Goal: Navigation & Orientation: Find specific page/section

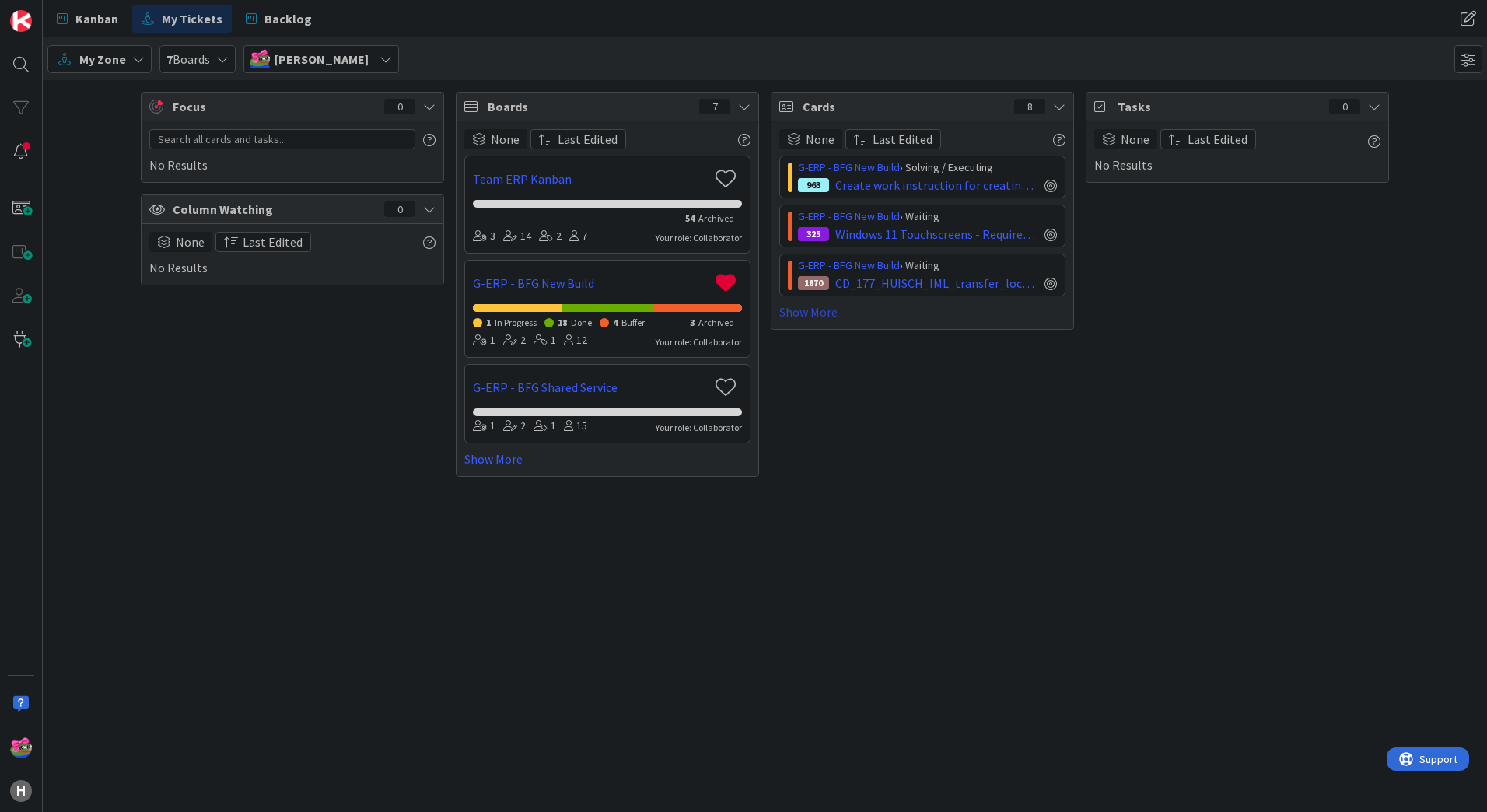
click at [814, 316] on link "Show More" at bounding box center [922, 311] width 287 height 19
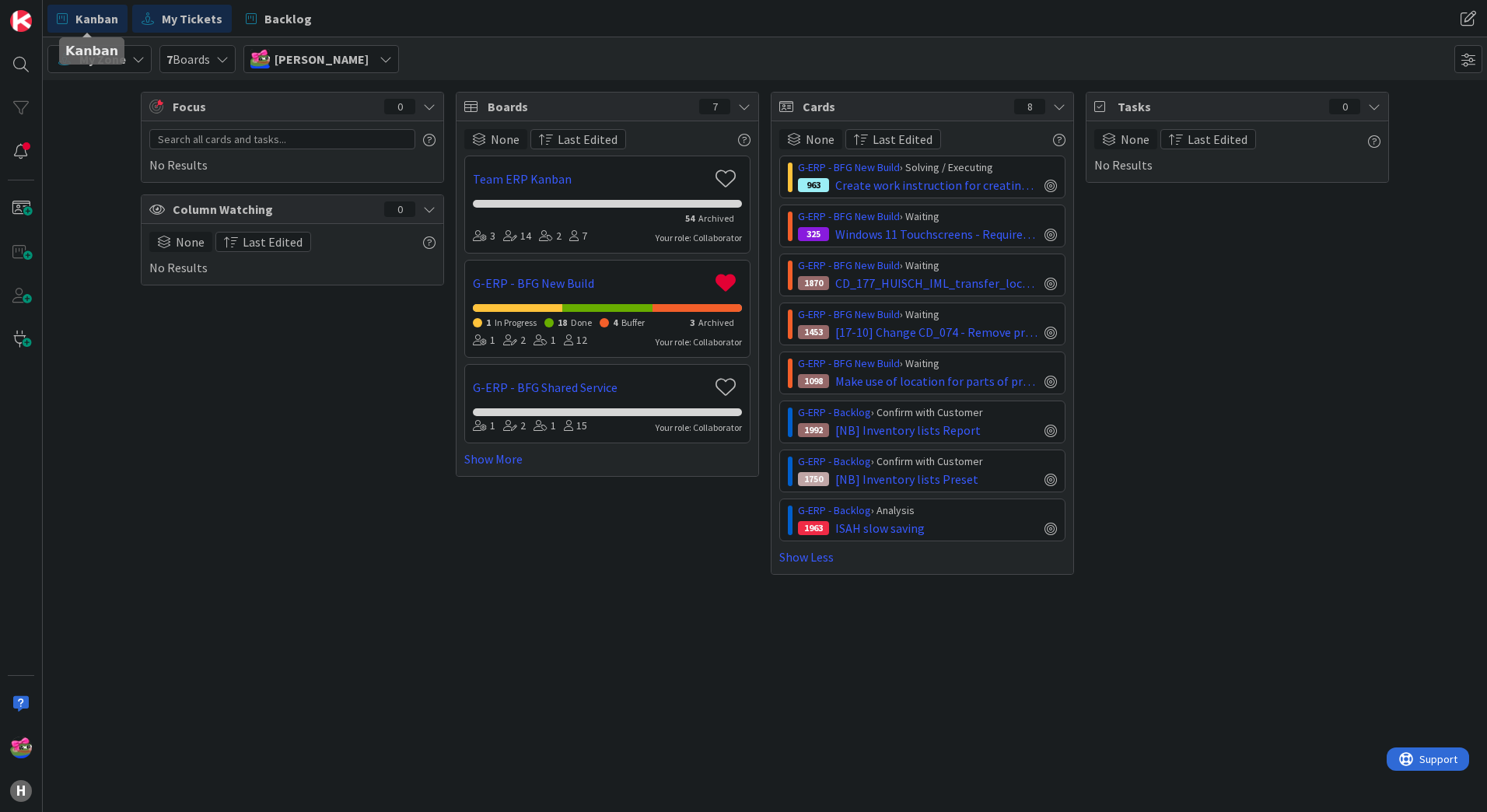
click at [97, 21] on span "Kanban" at bounding box center [97, 18] width 42 height 19
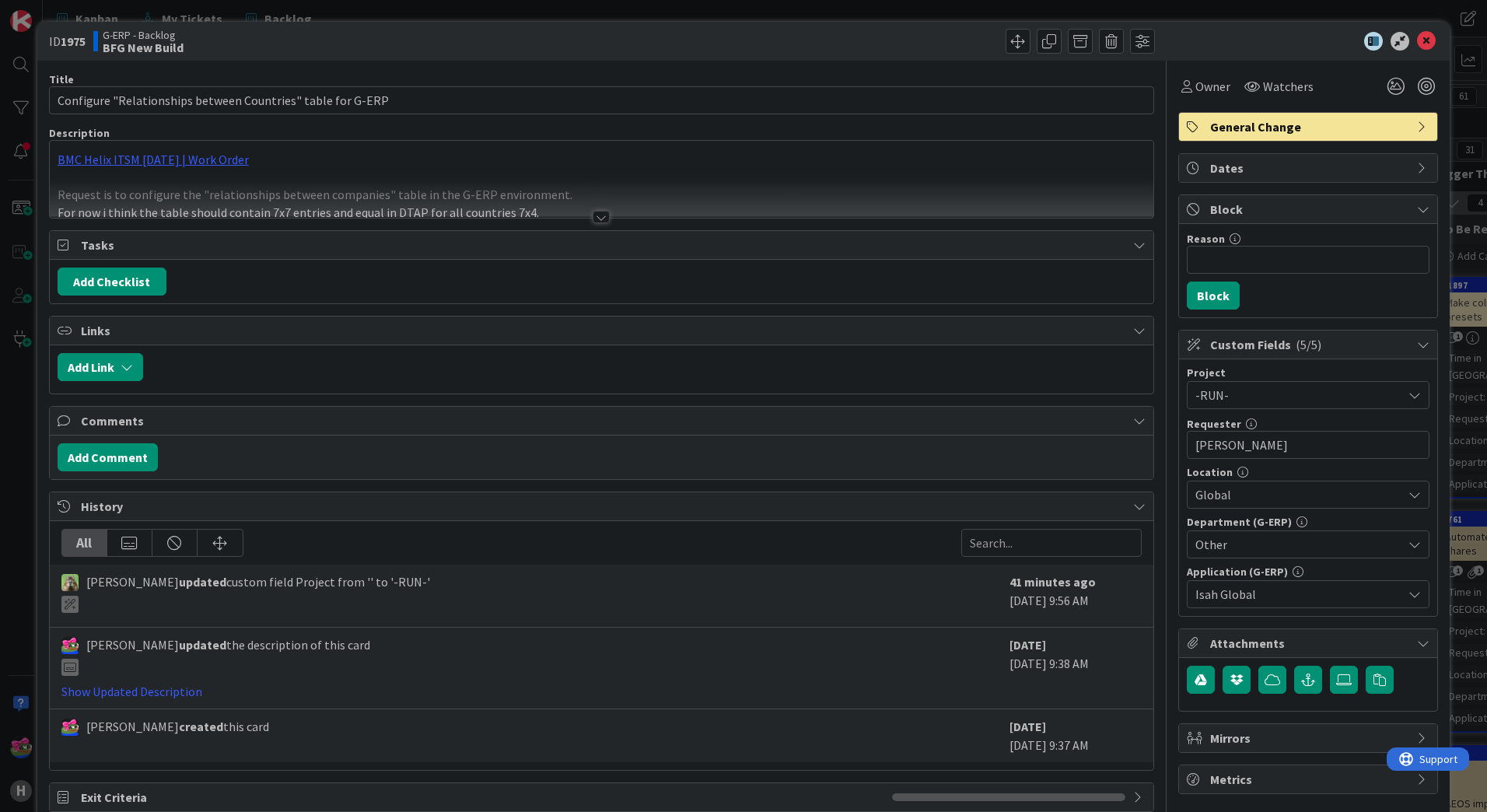
click at [597, 213] on div at bounding box center [601, 217] width 17 height 13
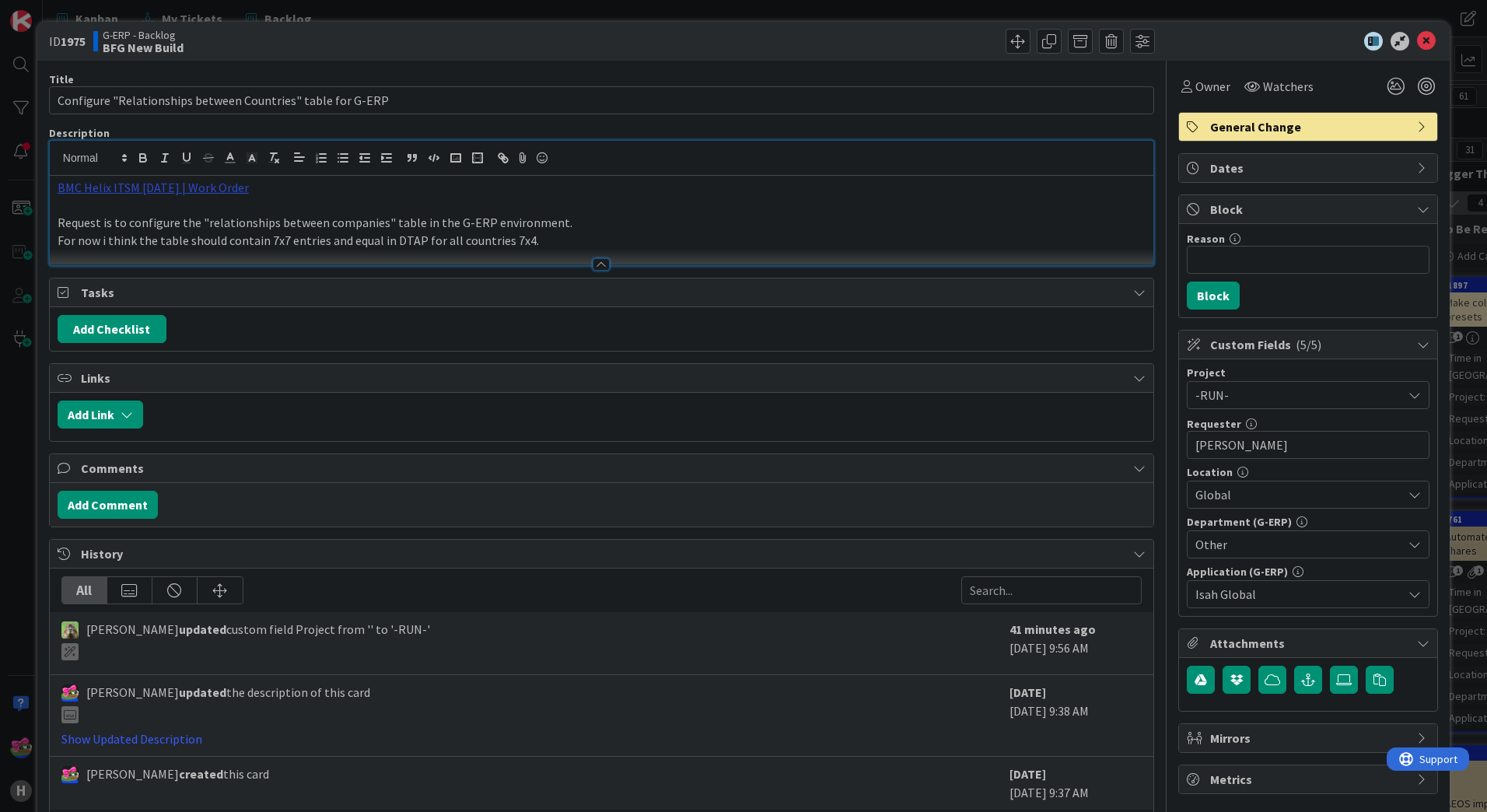
click at [190, 182] on link "BMC Helix ITSM 23.3.02 | Work Order" at bounding box center [153, 187] width 191 height 16
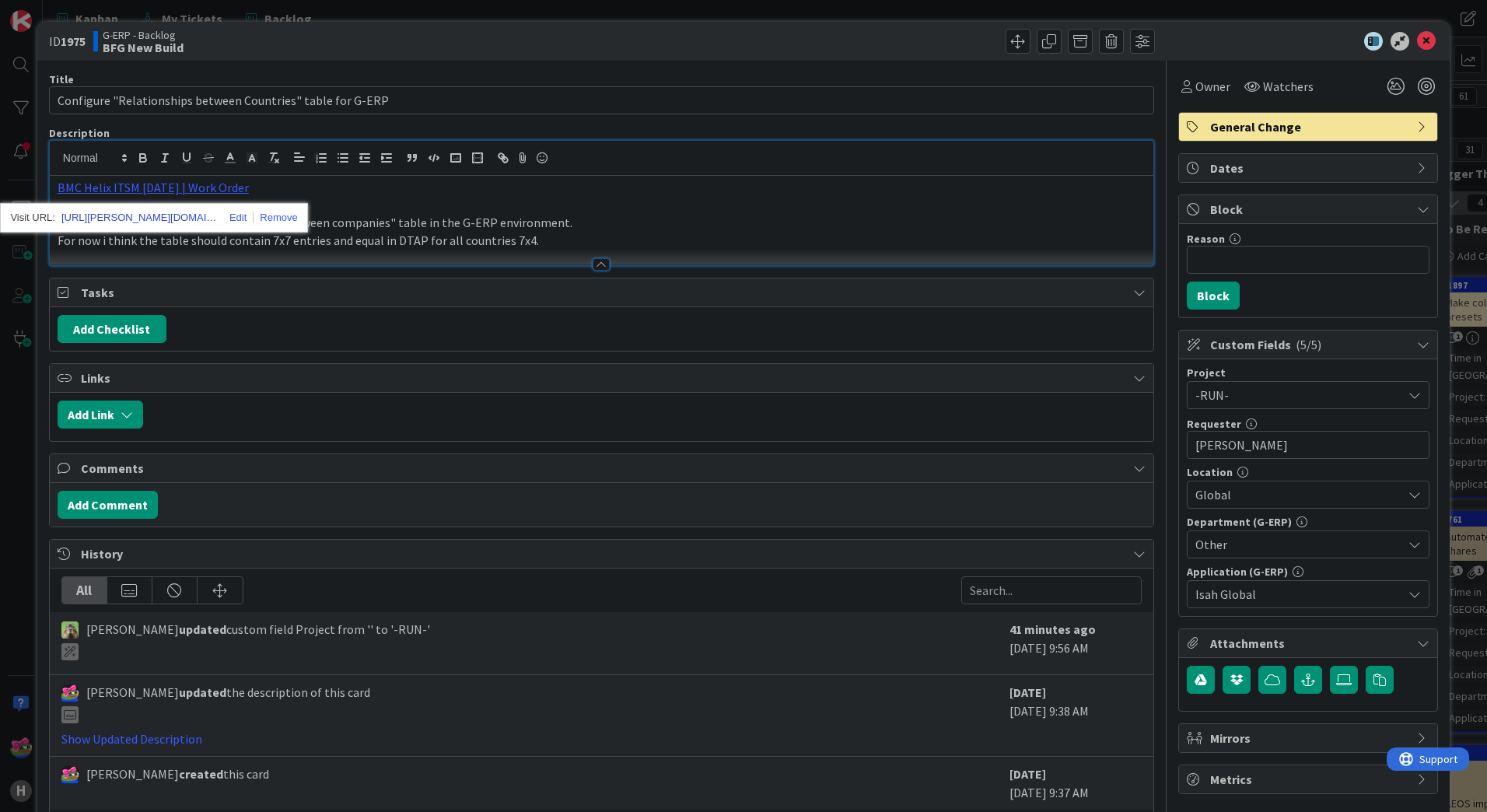
click at [161, 219] on link "https://huisman-smartit.onbmc.com/smartit/app/#/workorder/AGGF4KX6HRENQATCZJXTT…" at bounding box center [139, 218] width 156 height 21
type input "Configure 100108 "Relationships between Countries" table for G-ERP"
click at [797, 229] on p "Request is to configure the "relationships between companies" table in the G-ER…" at bounding box center [601, 222] width 1088 height 18
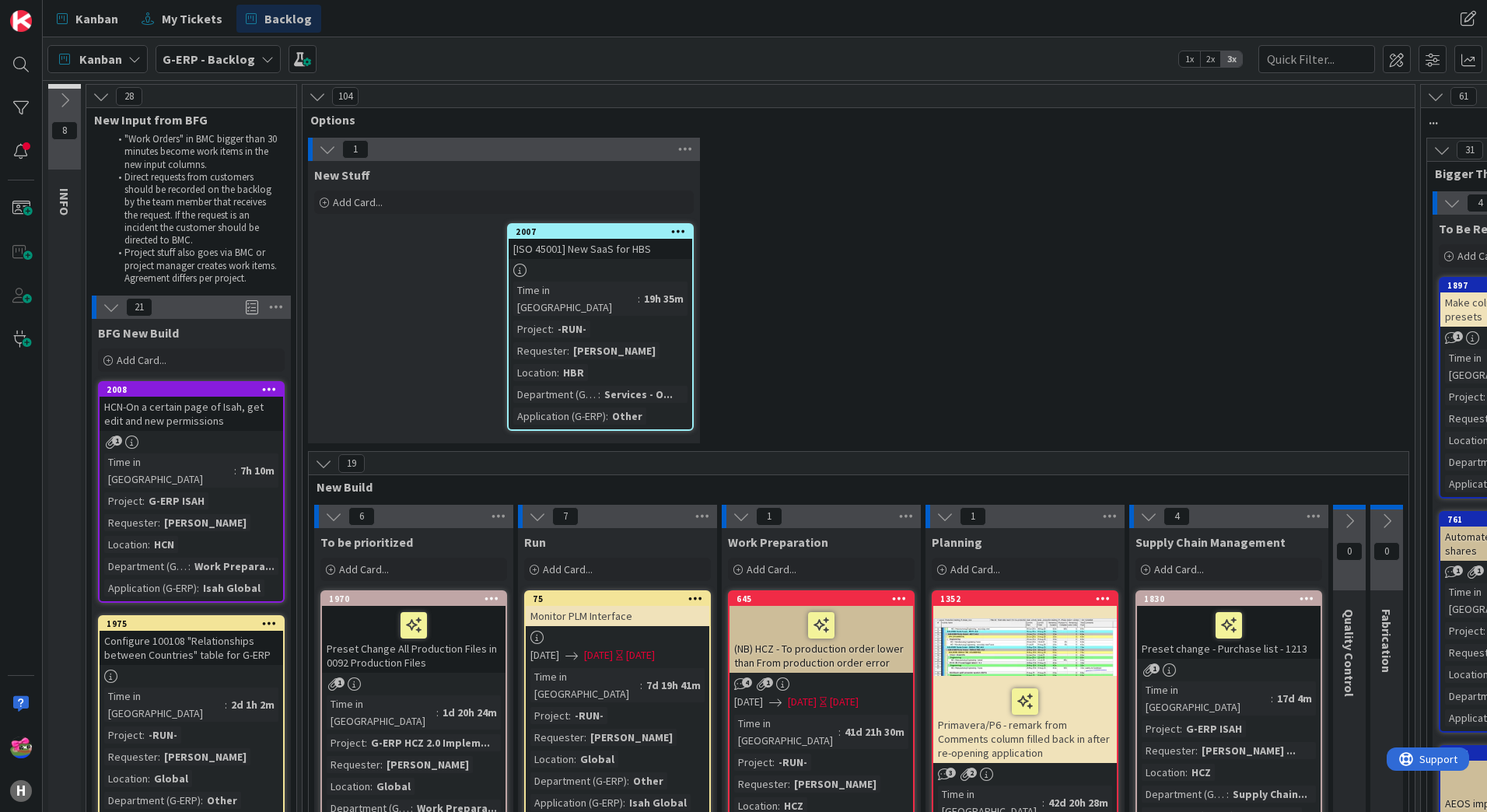
click at [237, 423] on div "HCN-On a certain page of Isah, get edit and new permissions" at bounding box center [191, 413] width 183 height 34
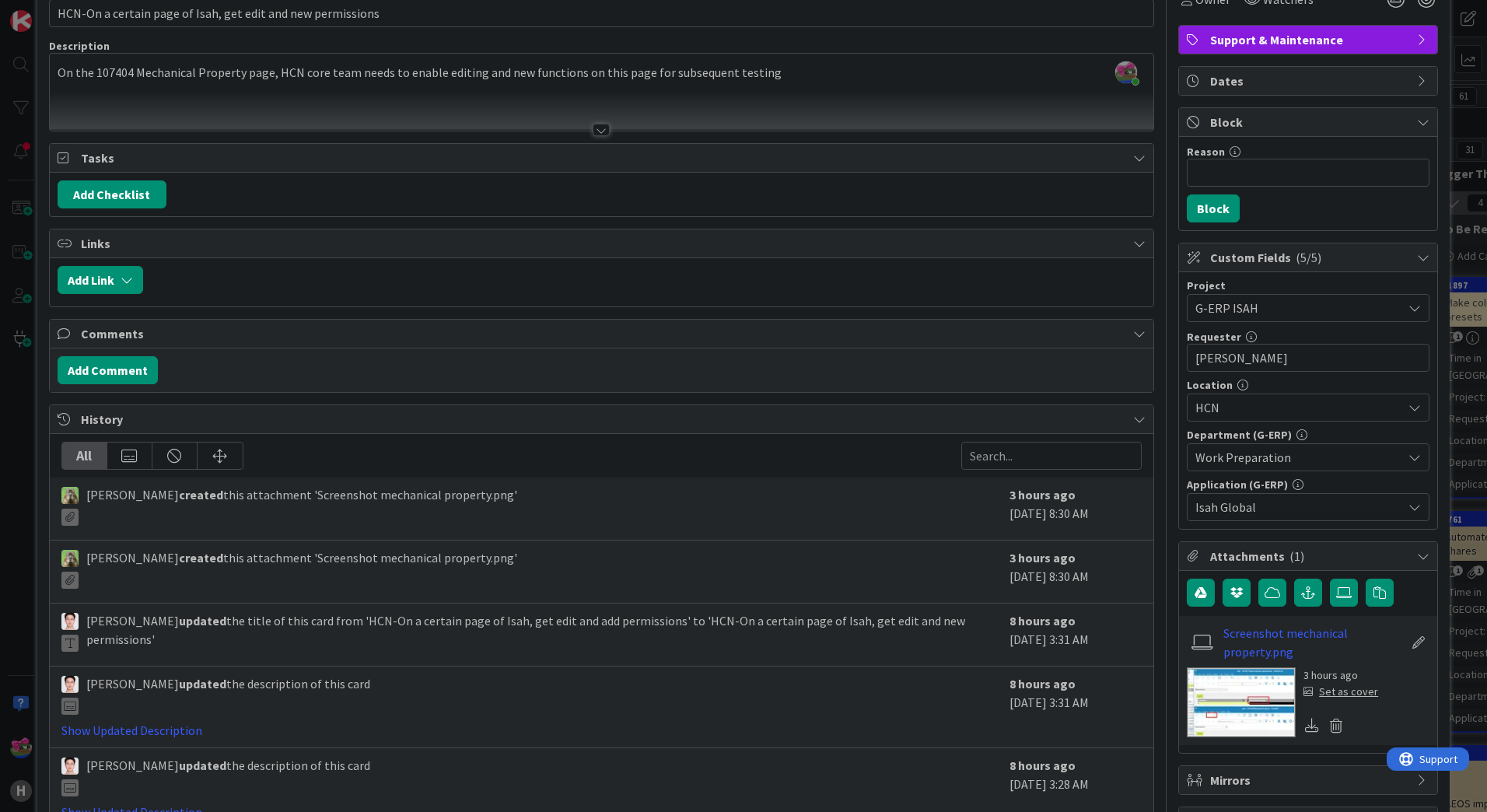
scroll to position [214, 0]
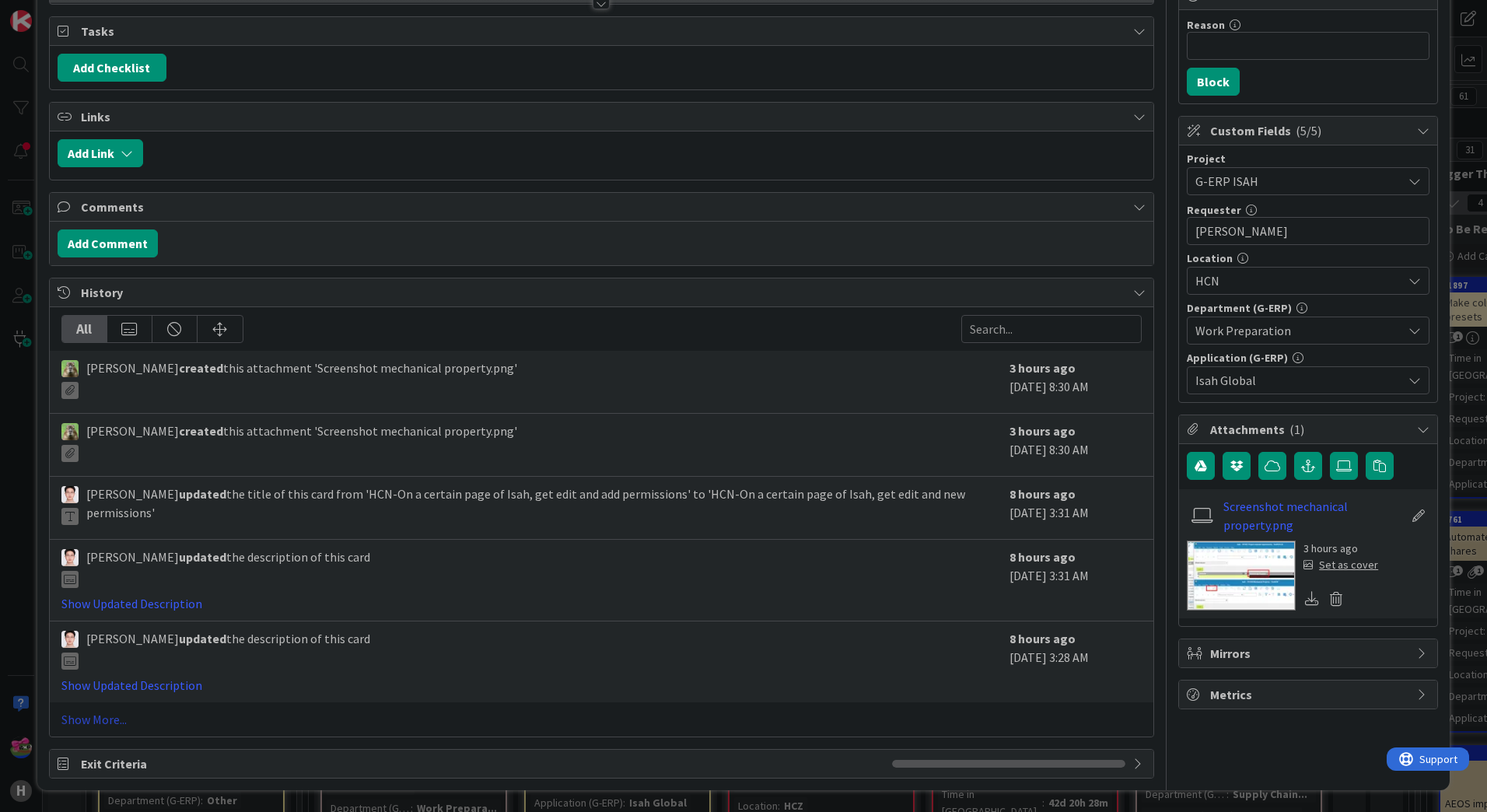
click at [113, 718] on link "Show More..." at bounding box center [601, 718] width 1080 height 19
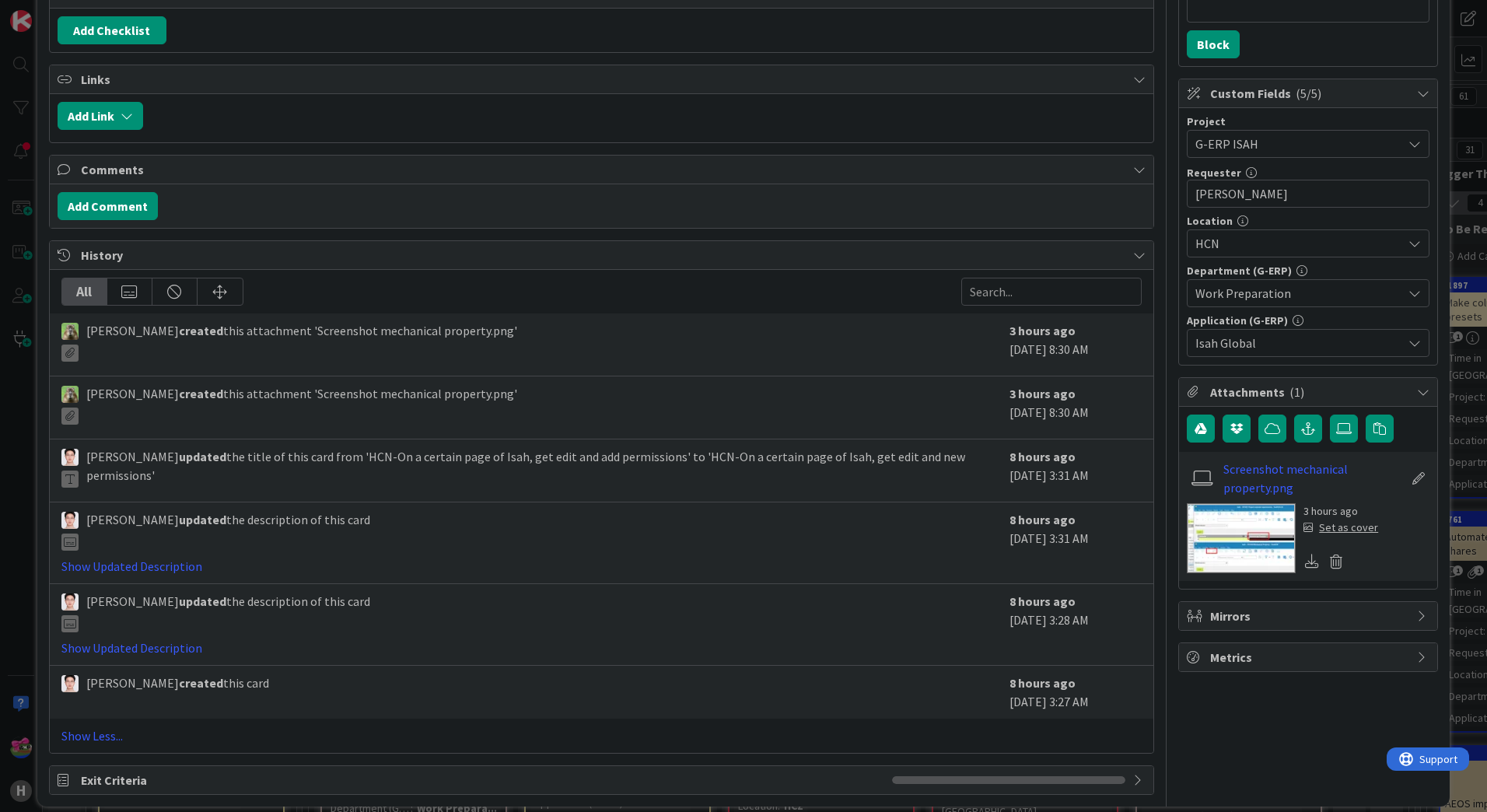
scroll to position [268, 0]
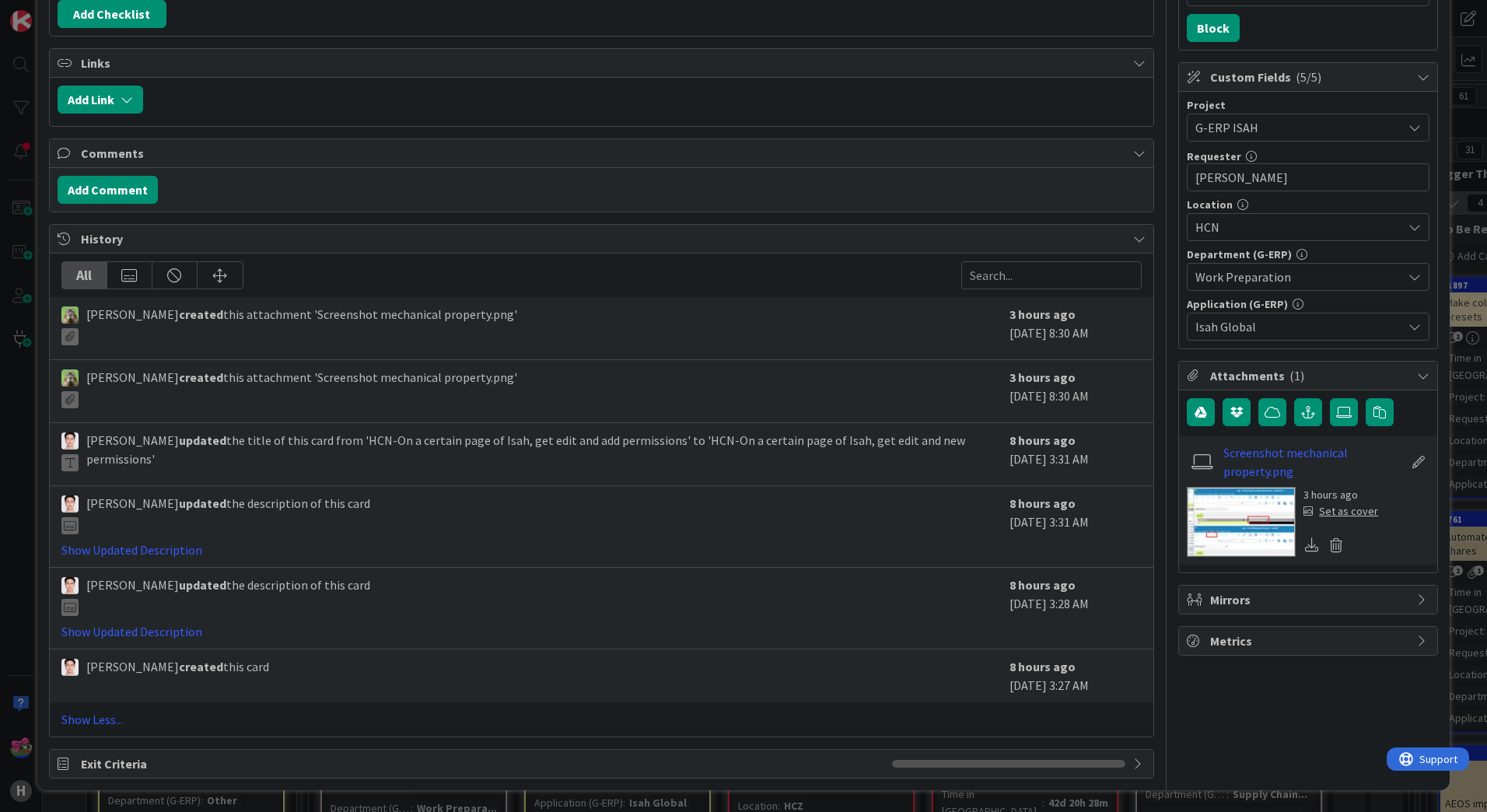
click at [1250, 516] on img at bounding box center [1241, 521] width 109 height 70
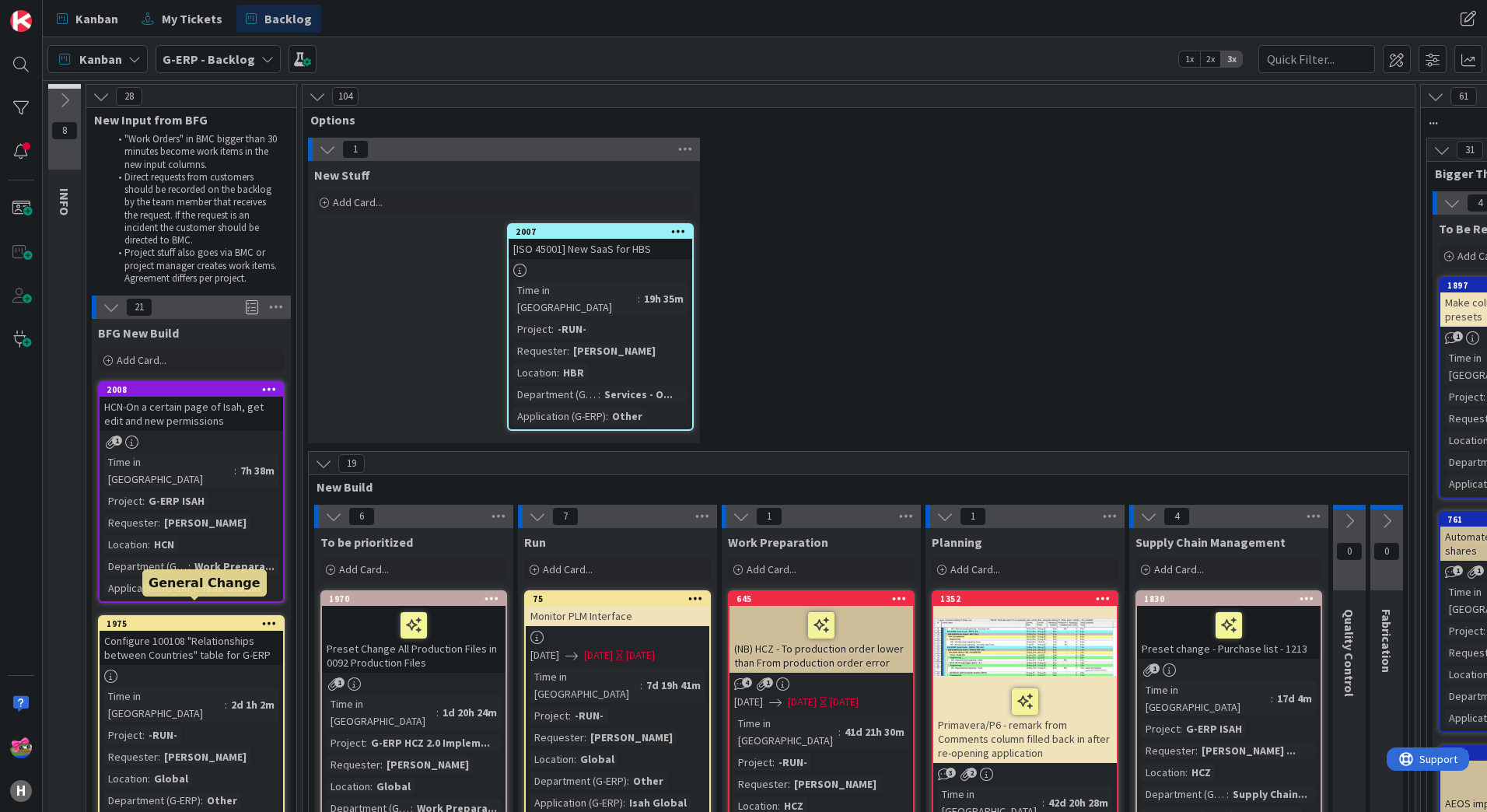
click at [150, 618] on div "1975" at bounding box center [194, 623] width 176 height 11
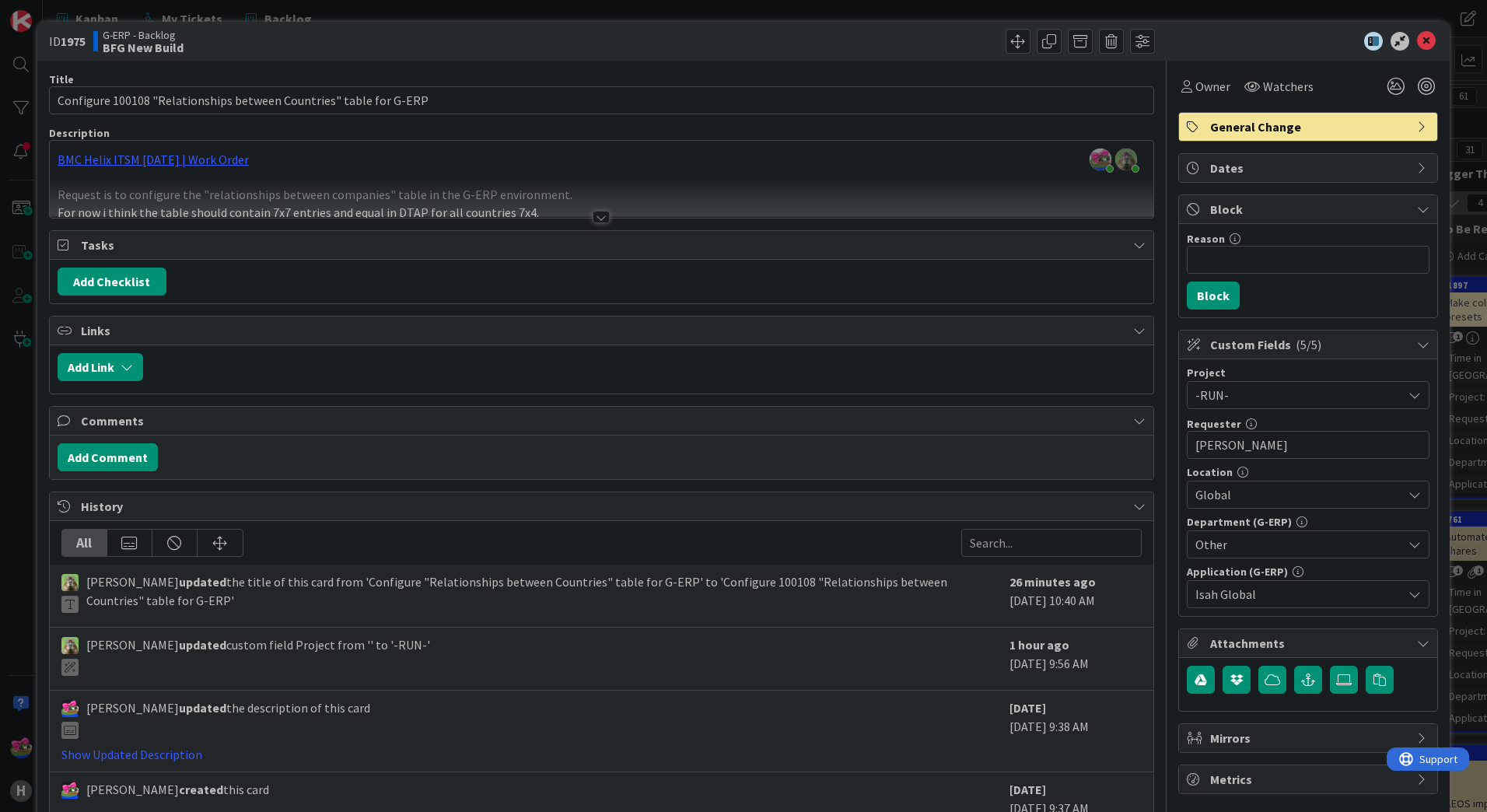
click at [605, 224] on div "Title 66 / 128 Configure 100108 "Relationships between Countries" table for G-E…" at bounding box center [602, 468] width 1105 height 814
click at [596, 222] on div at bounding box center [601, 217] width 17 height 13
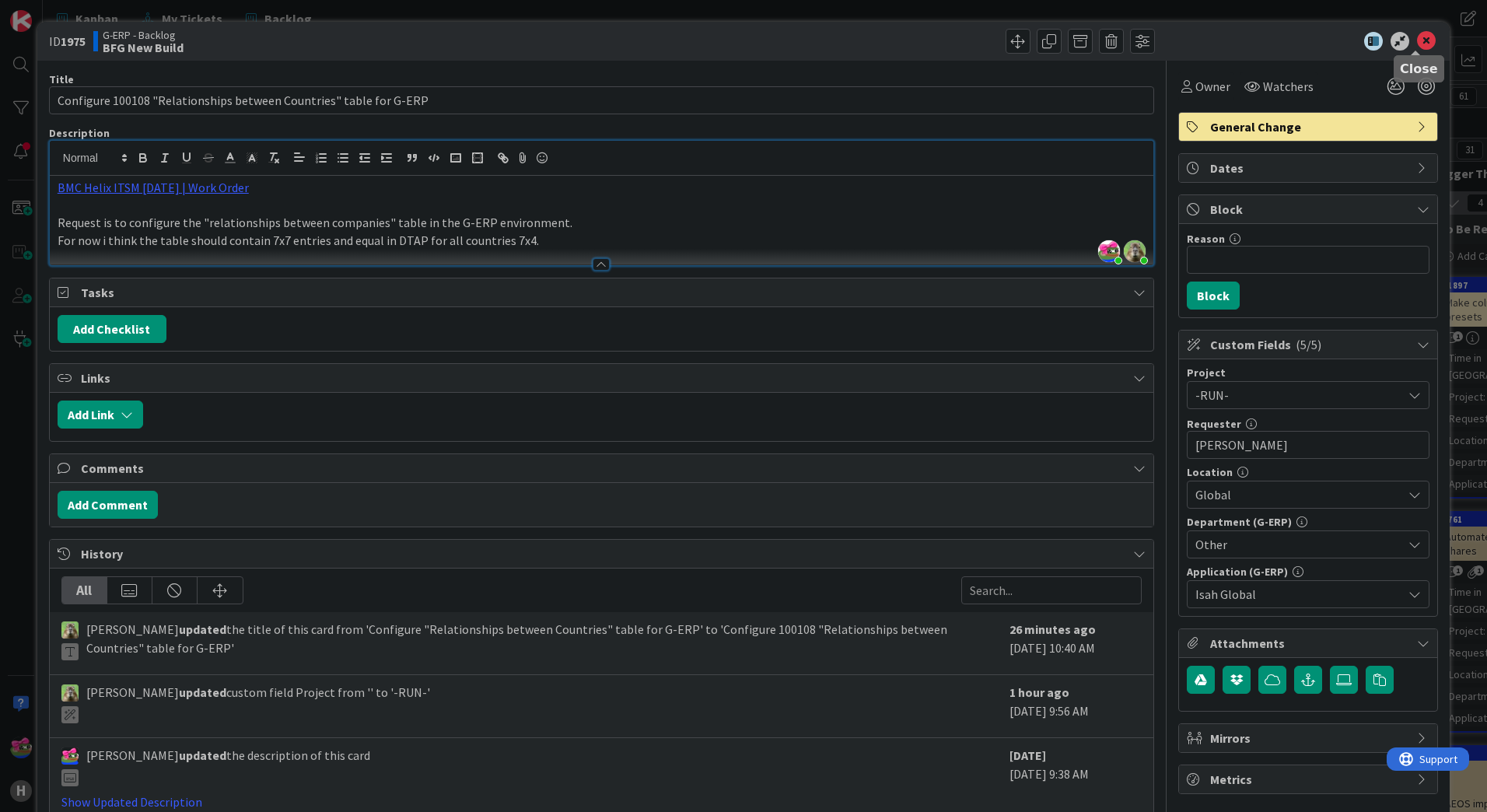
click at [1417, 42] on icon at bounding box center [1426, 40] width 19 height 19
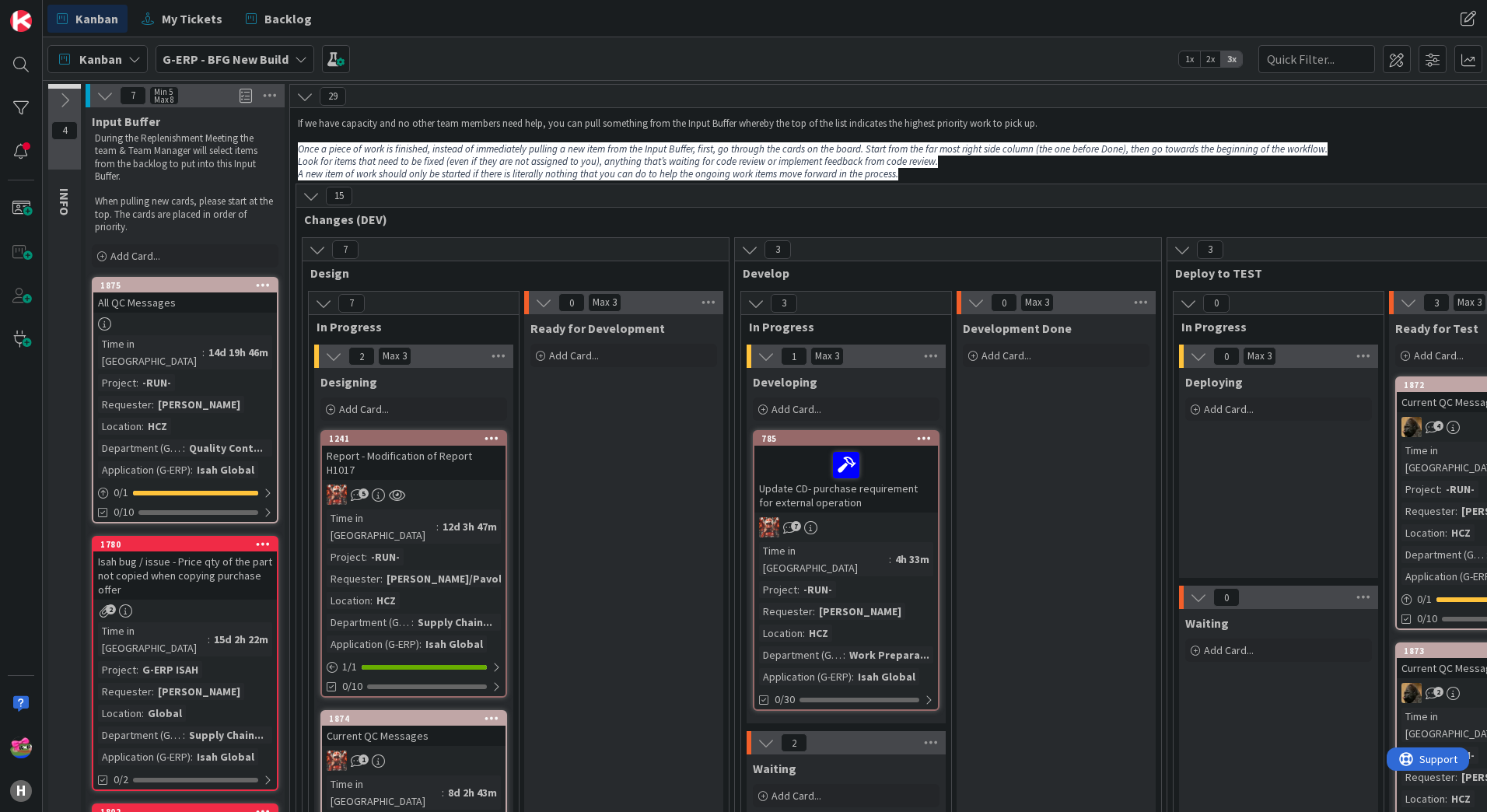
click at [161, 292] on div "All QC Messages" at bounding box center [185, 302] width 183 height 21
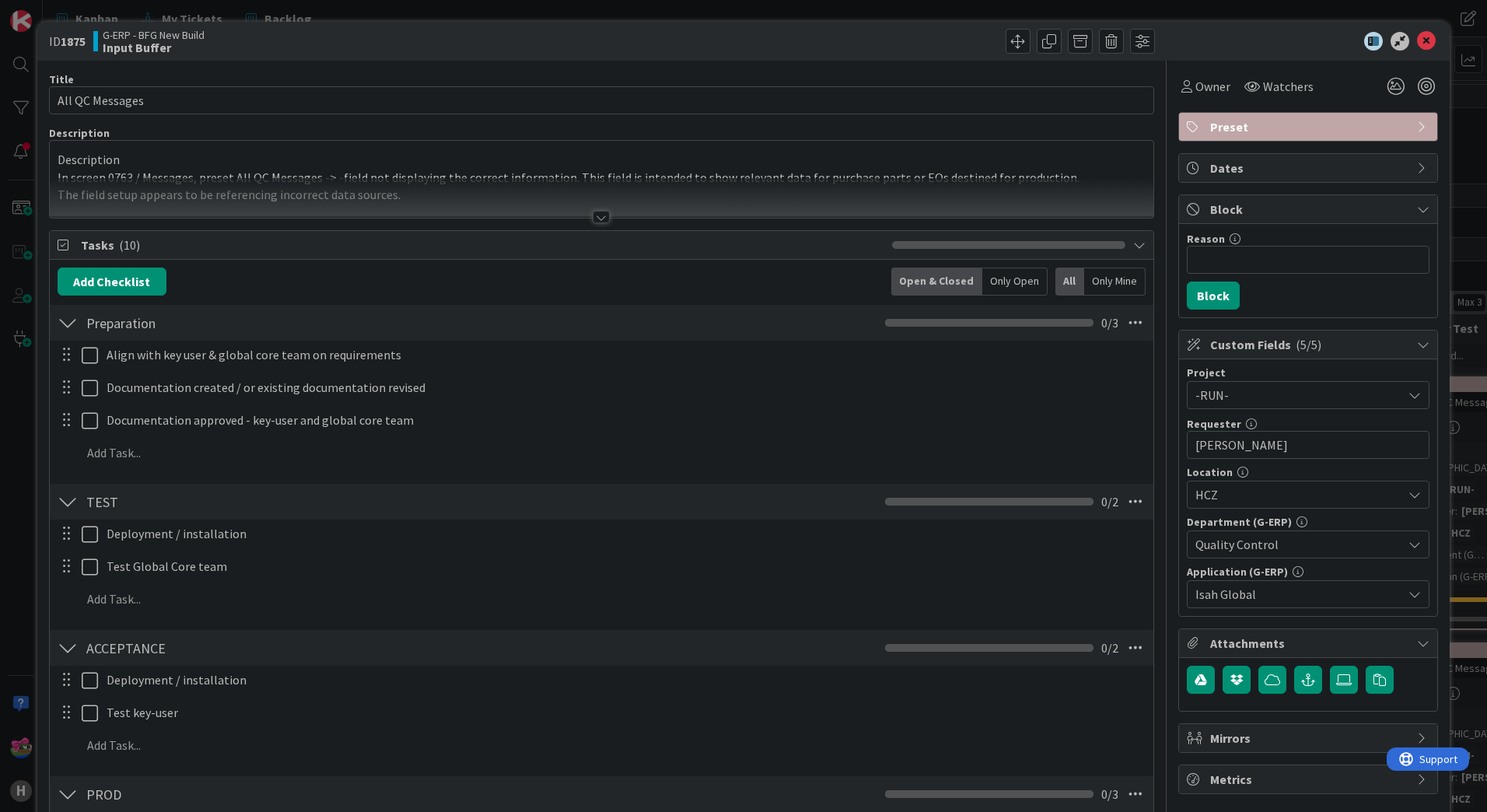
click at [596, 219] on div at bounding box center [601, 217] width 17 height 13
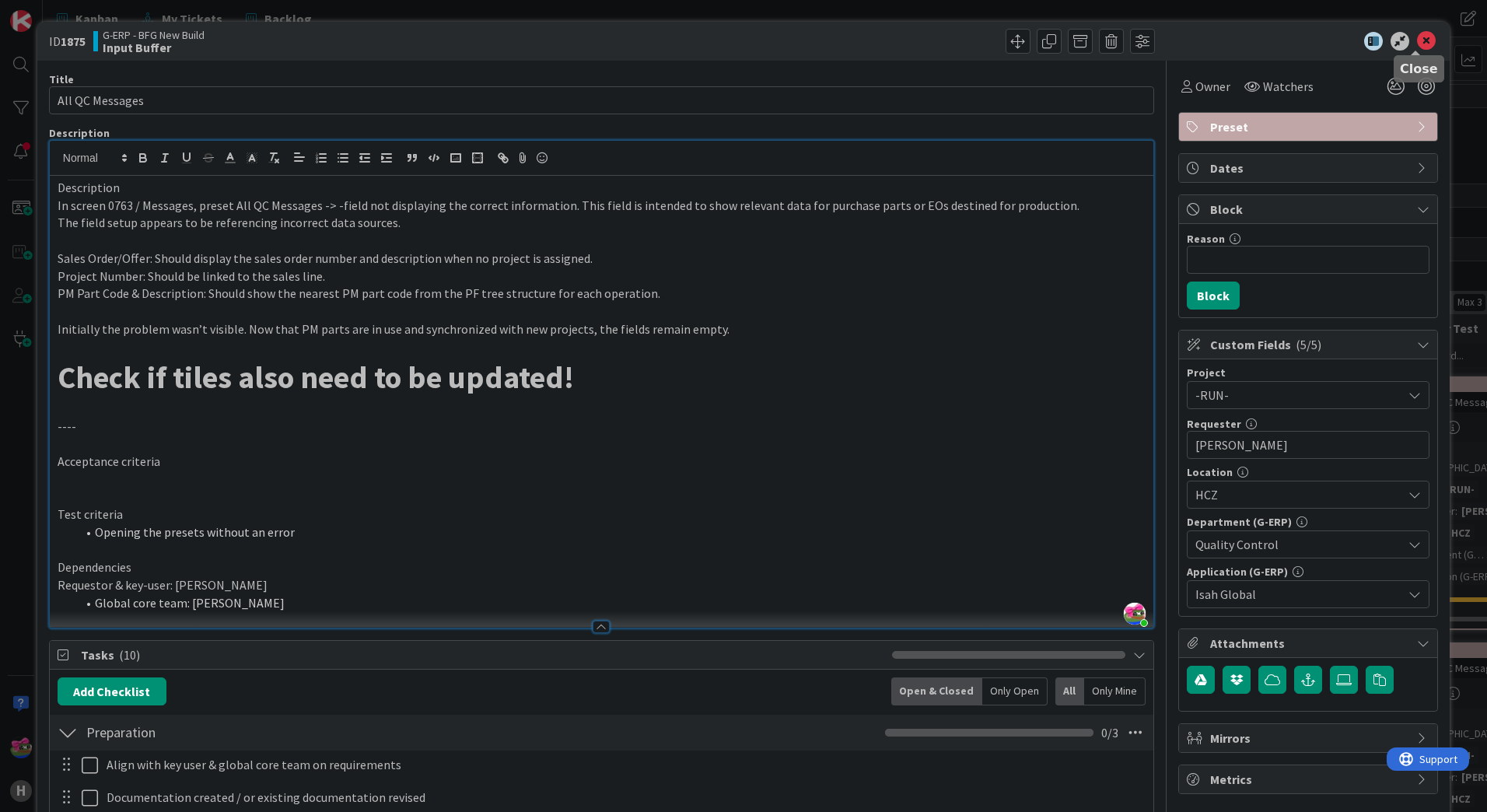
click at [1417, 42] on icon at bounding box center [1426, 40] width 19 height 19
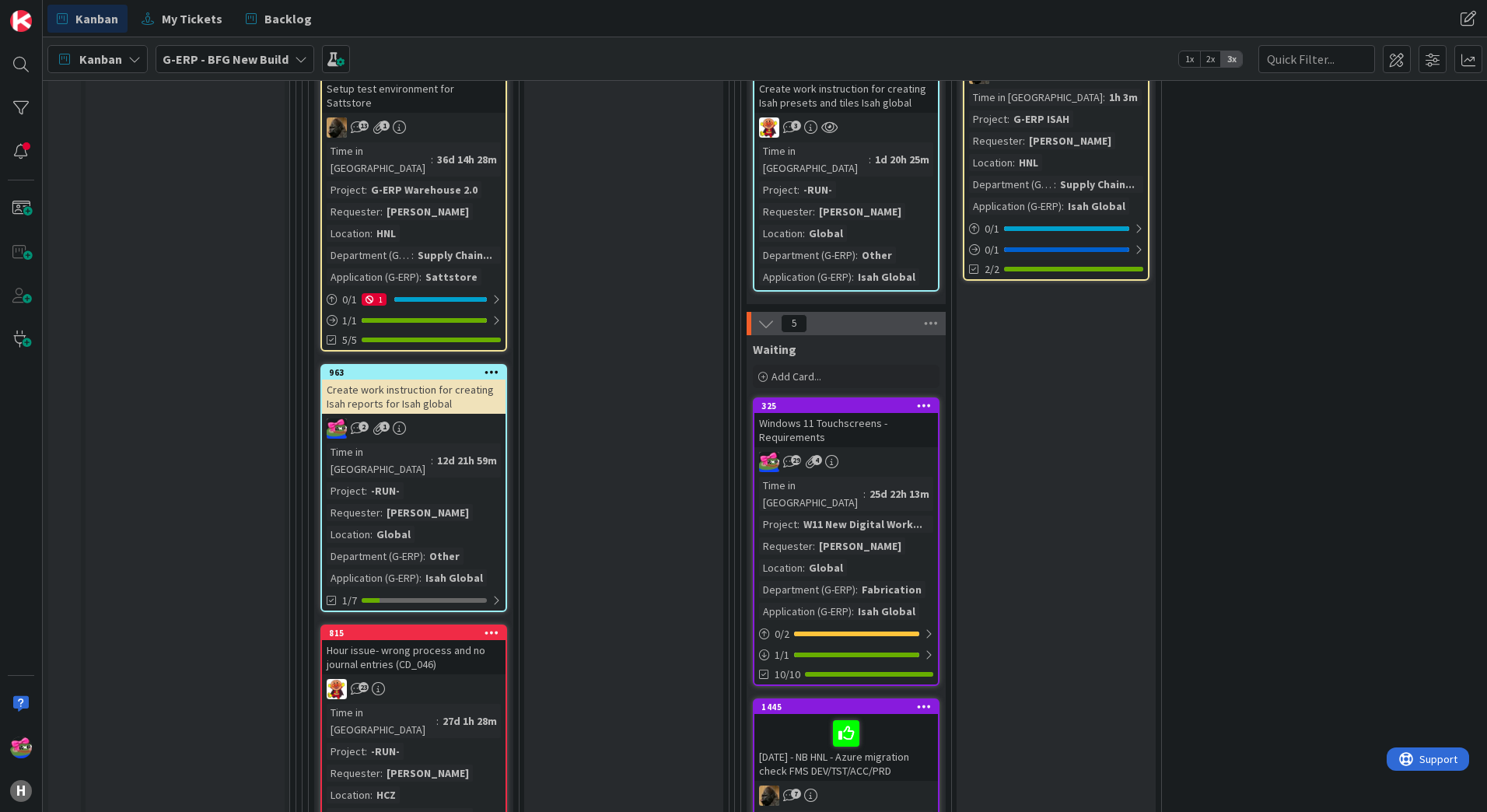
scroll to position [2487, 0]
